Goal: Information Seeking & Learning: Learn about a topic

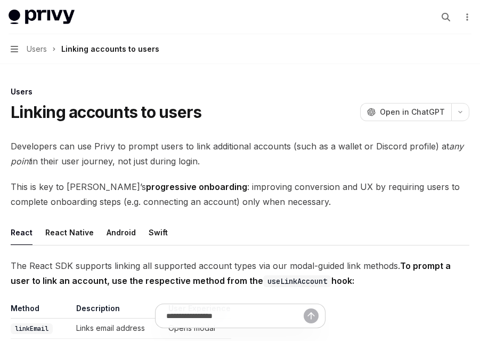
click at [172, 156] on span "Developers can use Privy to prompt users to link additional accounts (such as a…" at bounding box center [240, 154] width 459 height 30
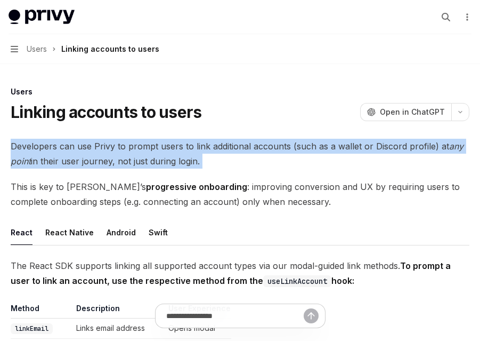
click at [172, 156] on span "Developers can use Privy to prompt users to link additional accounts (such as a…" at bounding box center [240, 154] width 459 height 30
click at [202, 158] on span "Developers can use Privy to prompt users to link additional accounts (such as a…" at bounding box center [240, 154] width 459 height 30
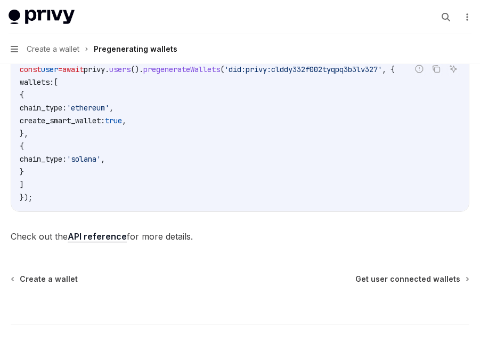
scroll to position [485, 0]
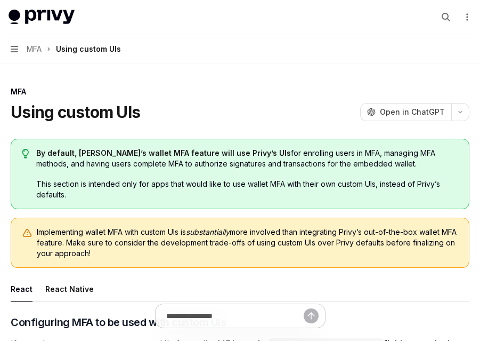
click at [94, 47] on div "Using custom UIs" at bounding box center [88, 49] width 65 height 13
type textarea "*"
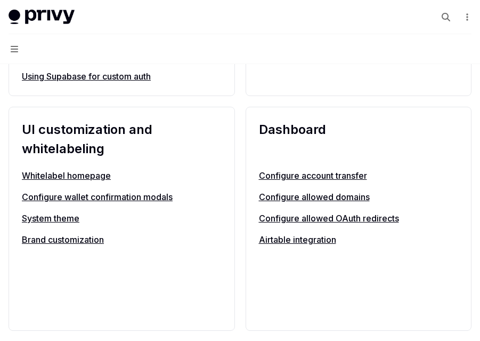
scroll to position [680, 0]
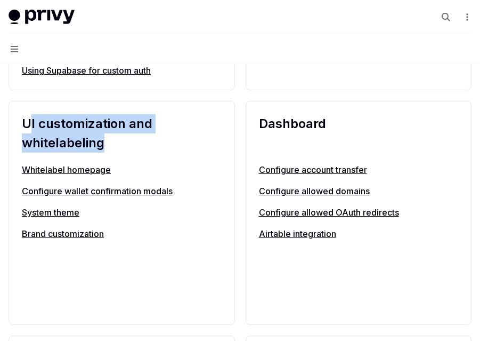
drag, startPoint x: 27, startPoint y: 124, endPoint x: 139, endPoint y: 151, distance: 114.8
click at [140, 155] on div "UI customization and whitelabeling Whitelabel homepage Configure wallet confirm…" at bounding box center [122, 213] width 227 height 224
click at [139, 151] on h2 "UI customization and whitelabeling" at bounding box center [122, 133] width 200 height 38
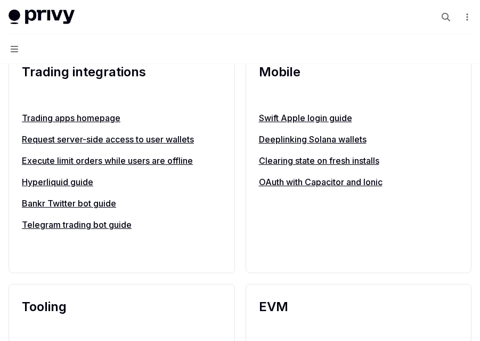
scroll to position [1523, 0]
